Goal: Information Seeking & Learning: Learn about a topic

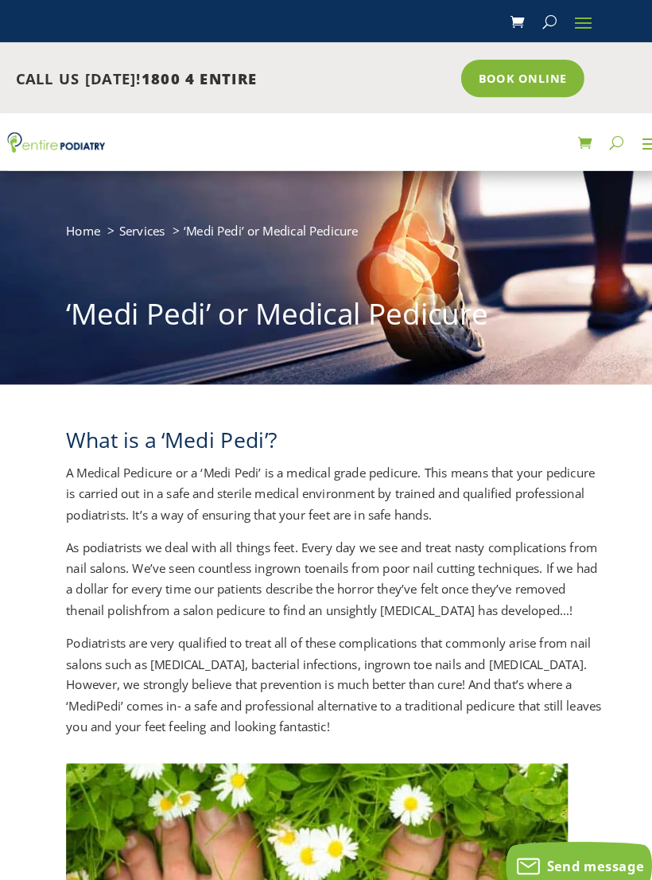
click at [563, 15] on span at bounding box center [569, 21] width 25 height 25
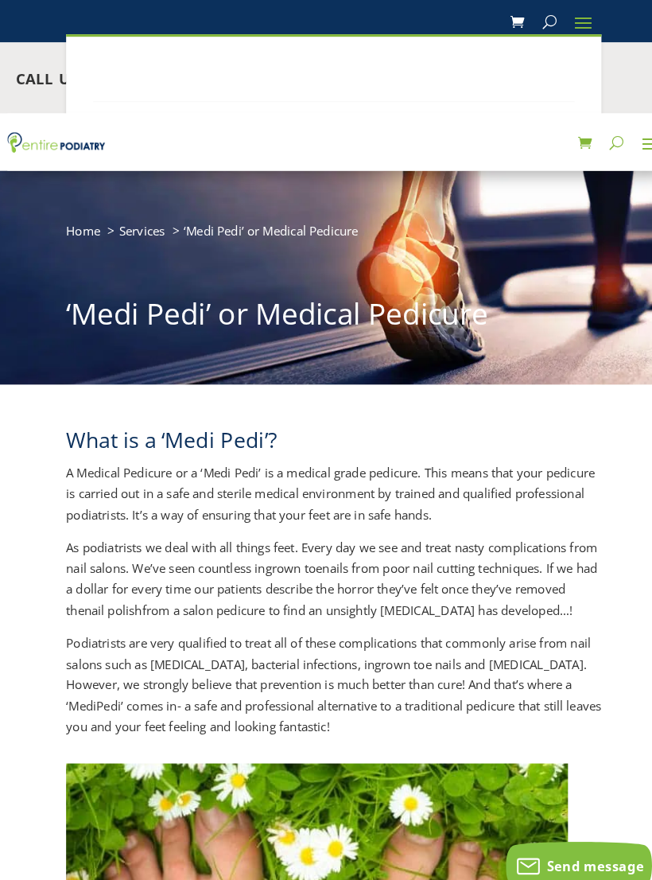
click at [605, 142] on button "button" at bounding box center [602, 138] width 14 height 25
click at [576, 17] on span at bounding box center [569, 21] width 25 height 25
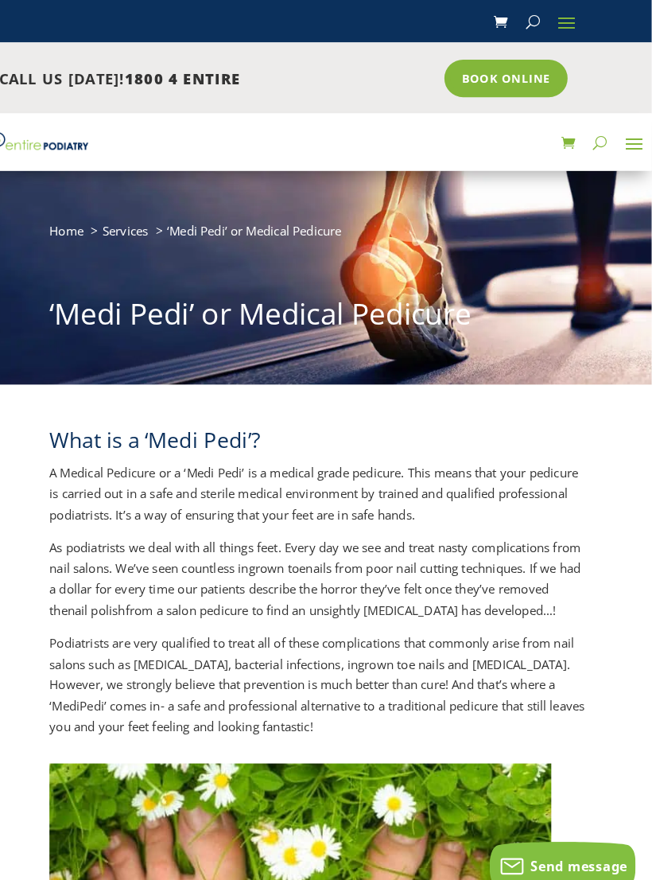
click at [622, 143] on span at bounding box center [634, 138] width 25 height 25
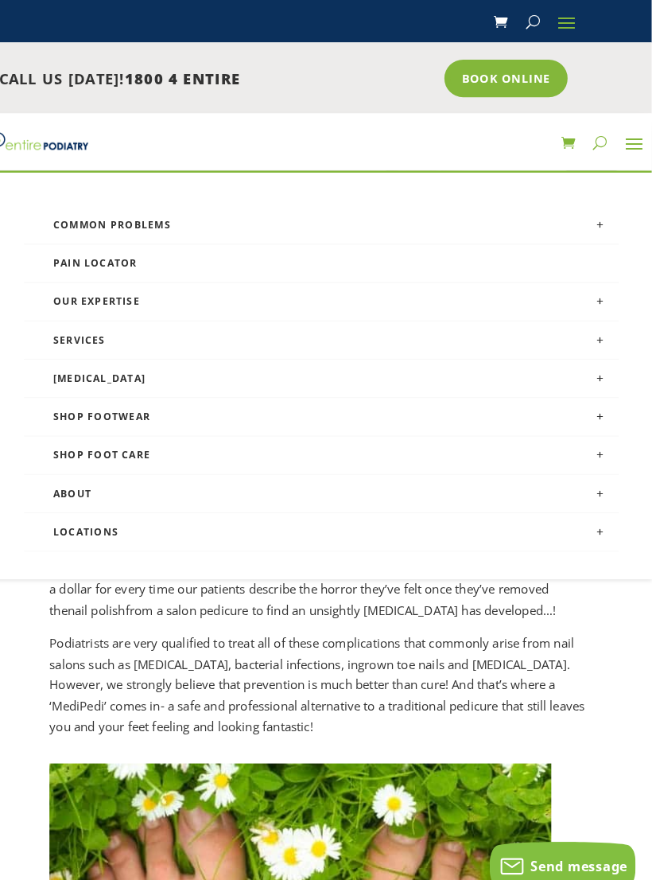
click at [64, 331] on link "Services" at bounding box center [331, 331] width 580 height 37
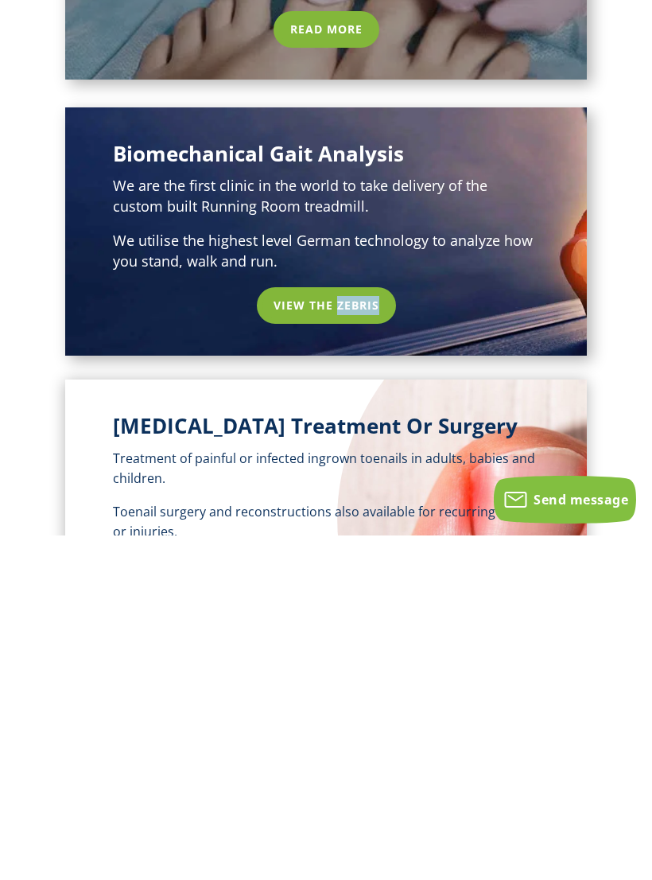
scroll to position [806, 0]
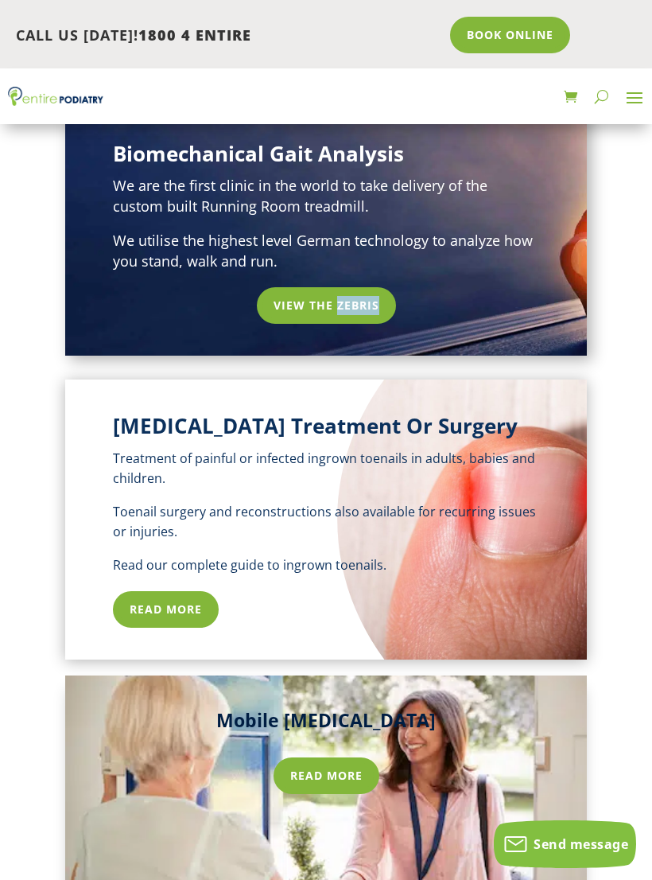
click at [308, 765] on link "Read more" at bounding box center [327, 775] width 106 height 37
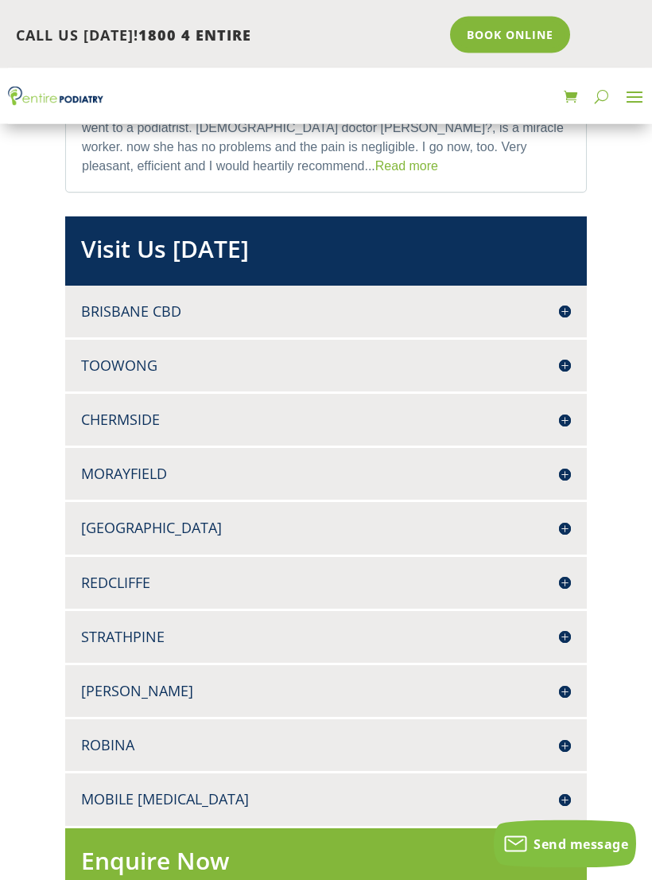
scroll to position [3829, 0]
click at [575, 665] on div "Logan SHOP 1 1 WEMBLEY ROAD LOGAN CENTRAL Q 4114 07 3299 2222 07 3053 3128 Book…" at bounding box center [326, 691] width 522 height 52
click at [561, 681] on h4 "[PERSON_NAME]" at bounding box center [326, 691] width 490 height 20
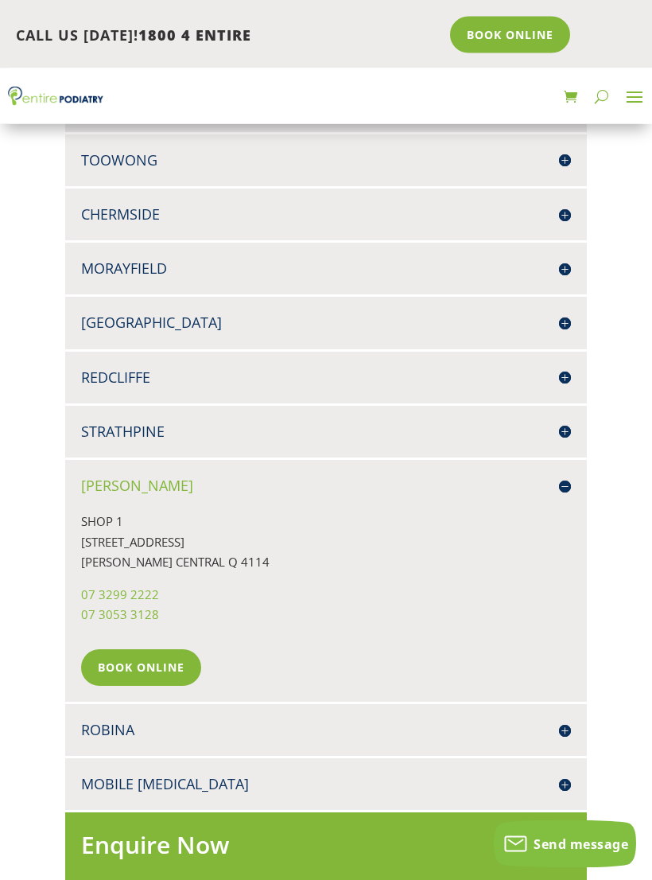
scroll to position [4034, 0]
click at [571, 758] on div "Mobile Podiatry Entire Podiatry can provide mobile podiatry services in the com…" at bounding box center [326, 784] width 522 height 52
click at [557, 774] on h4 "Mobile [MEDICAL_DATA]" at bounding box center [326, 784] width 490 height 20
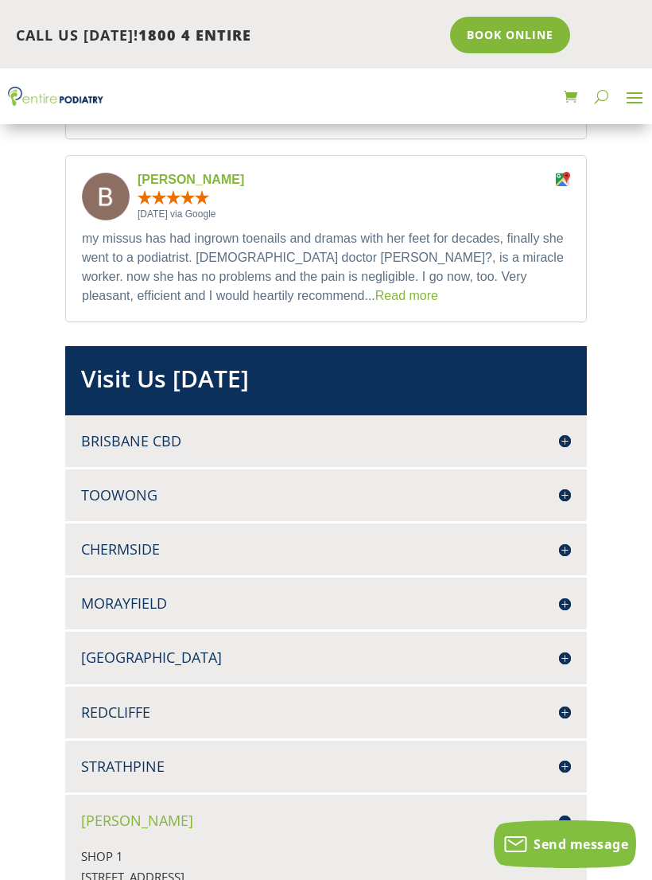
scroll to position [3693, 0]
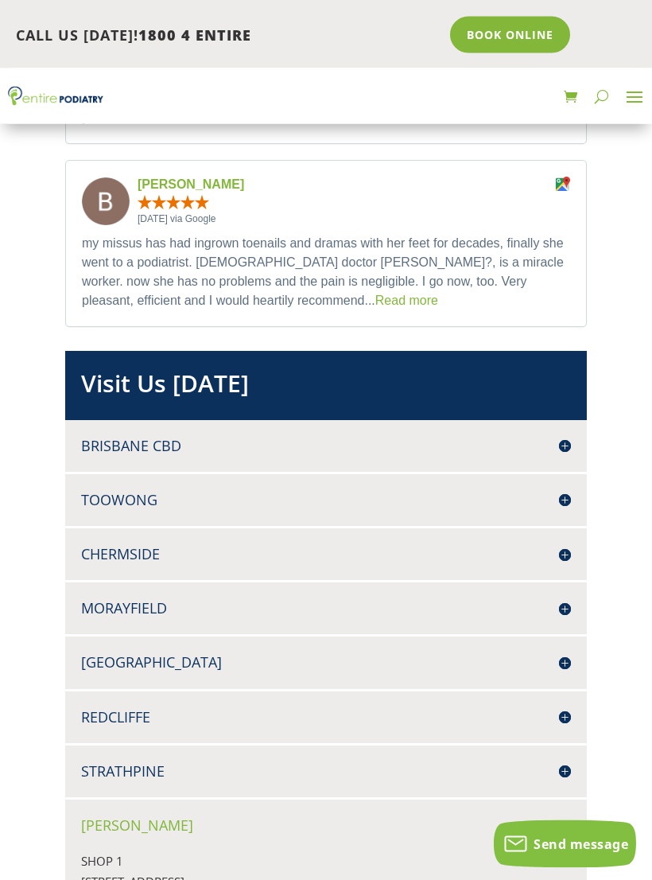
click at [565, 491] on h4 "Toowong" at bounding box center [326, 501] width 490 height 20
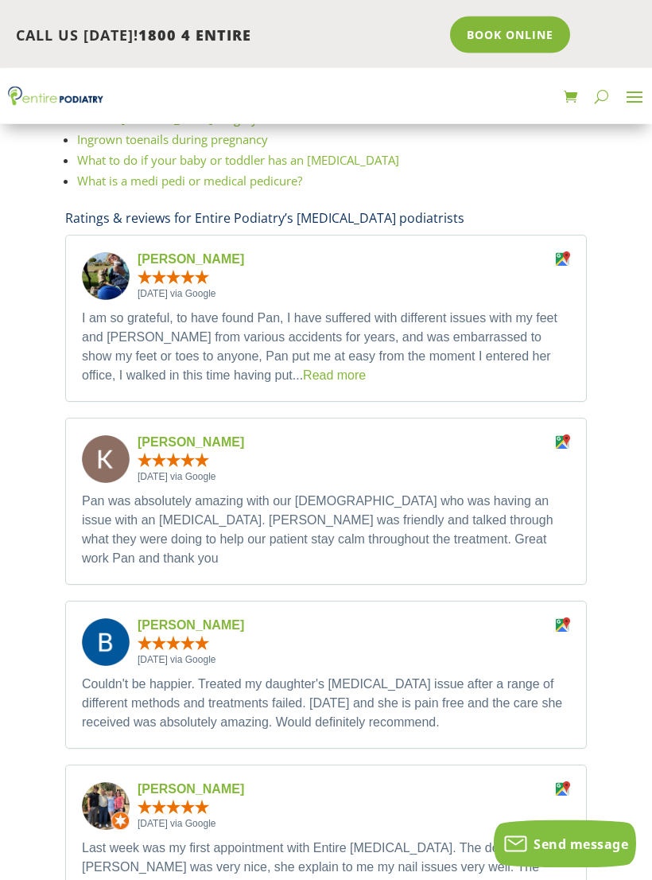
scroll to position [2888, 0]
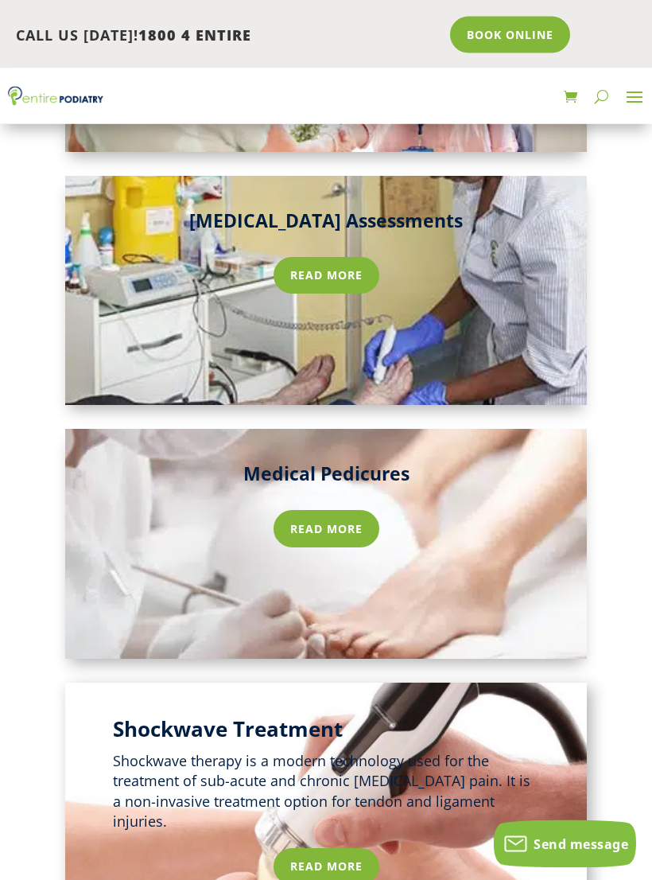
scroll to position [1560, 0]
click at [352, 518] on link "Read more" at bounding box center [327, 528] width 106 height 37
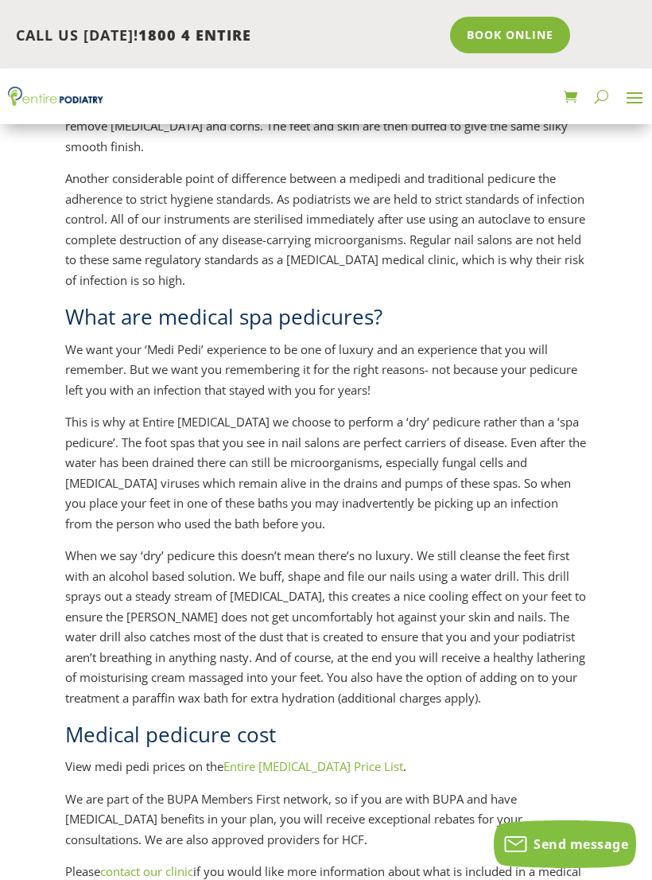
scroll to position [1723, 0]
